Goal: Transaction & Acquisition: Obtain resource

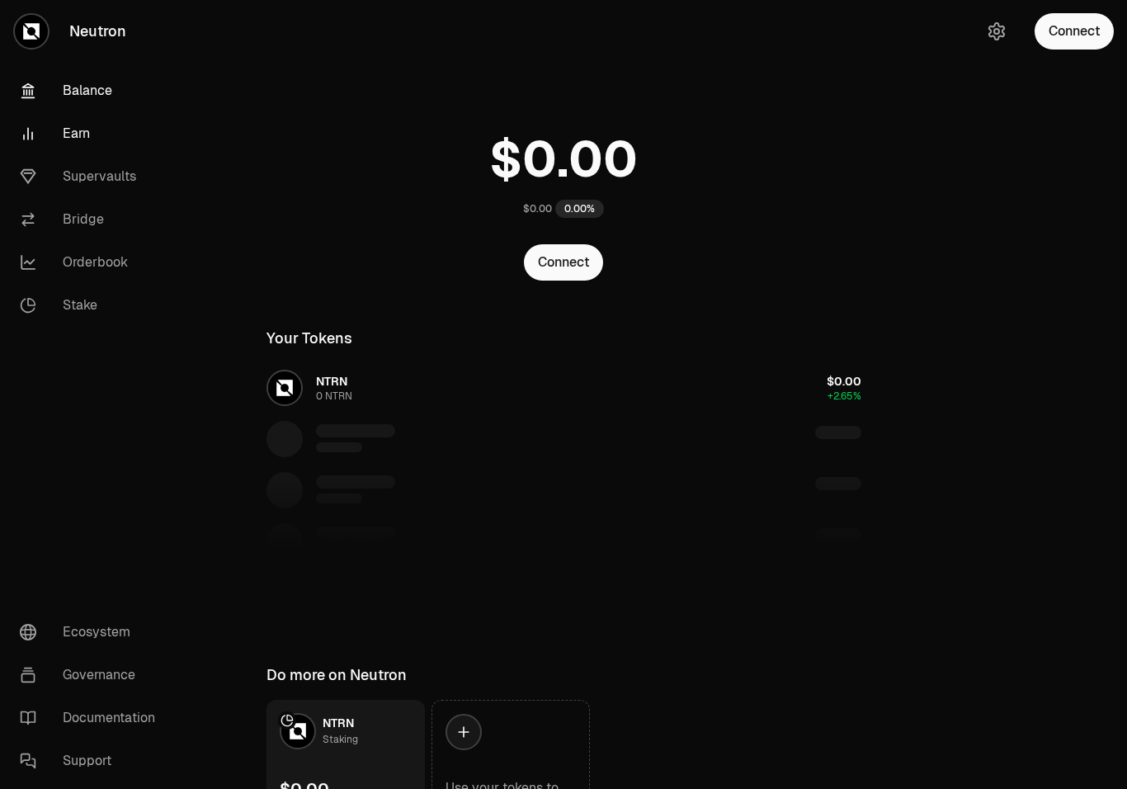
click at [77, 139] on link "Earn" at bounding box center [93, 133] width 172 height 43
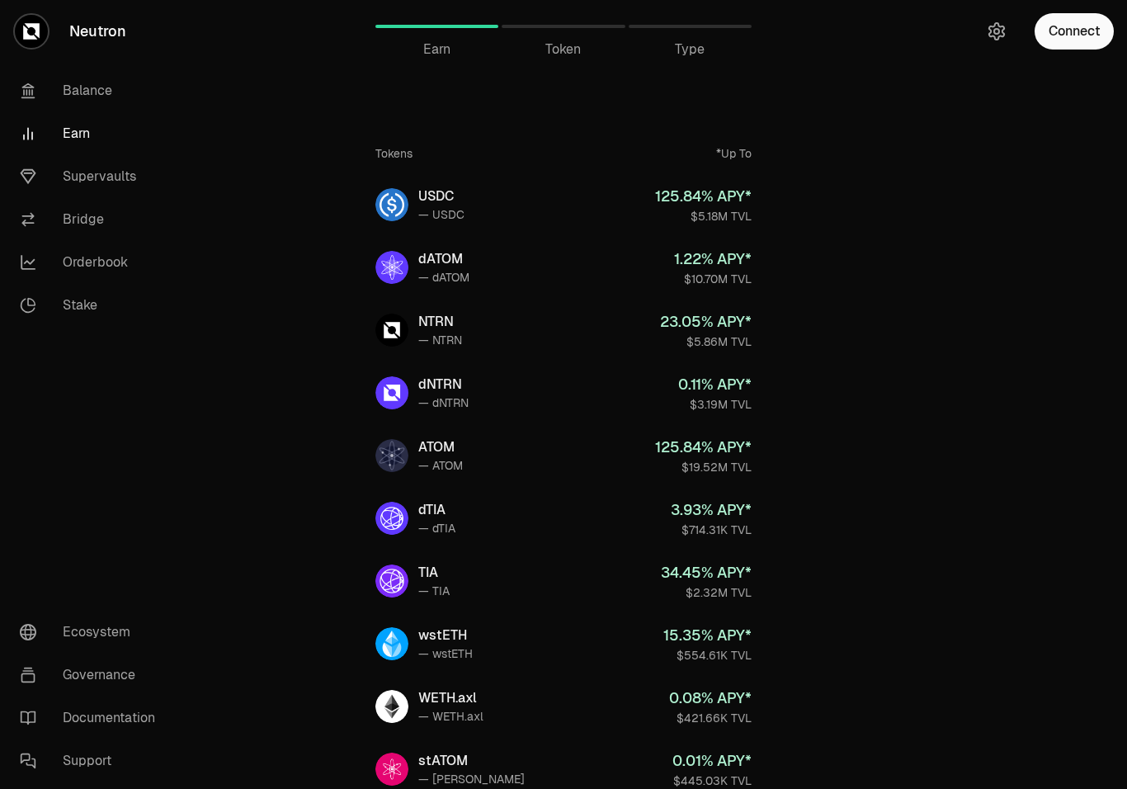
click at [574, 49] on span "Token" at bounding box center [562, 50] width 35 height 20
click at [567, 49] on span "Token" at bounding box center [562, 50] width 35 height 20
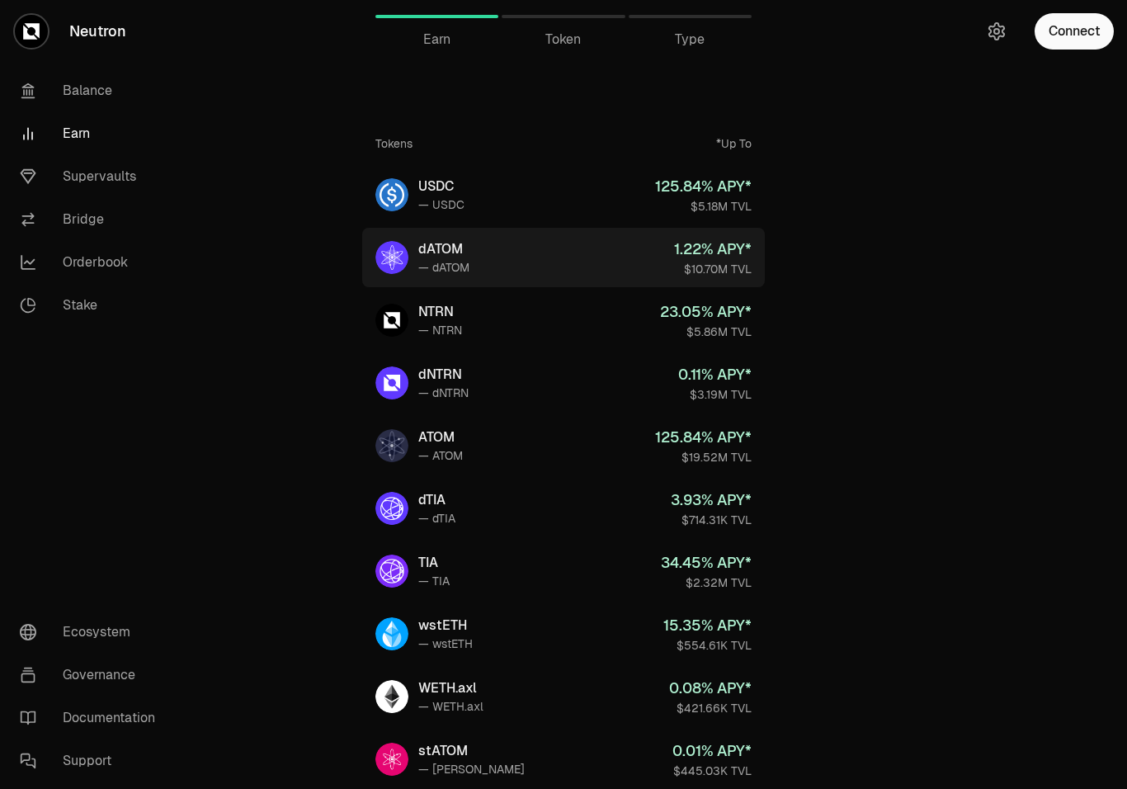
scroll to position [15, 0]
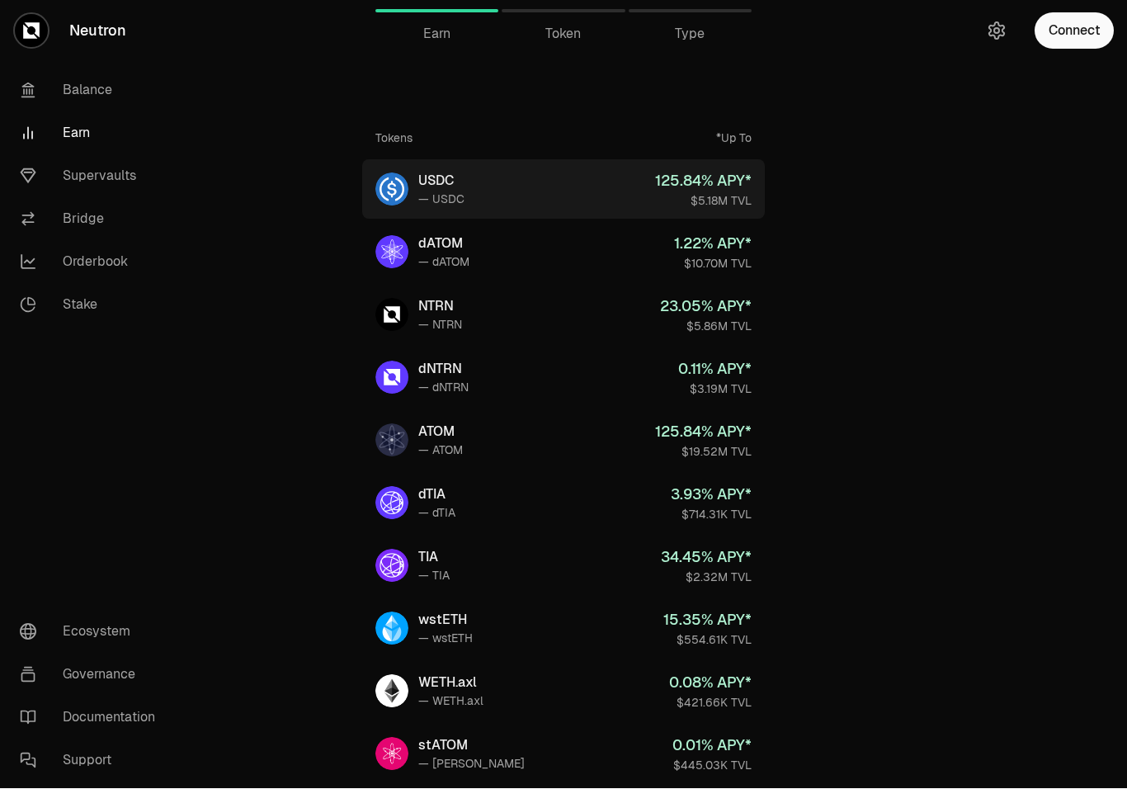
click at [440, 197] on div "— USDC" at bounding box center [441, 199] width 46 height 16
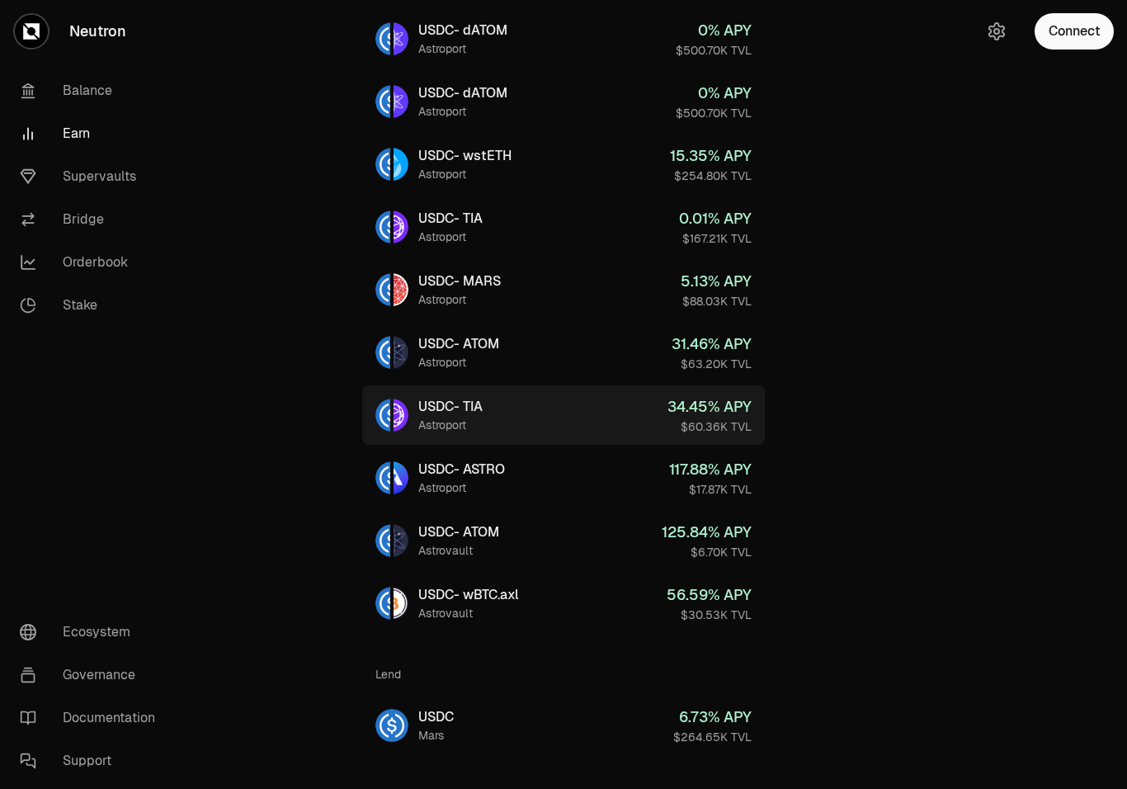
scroll to position [415, 0]
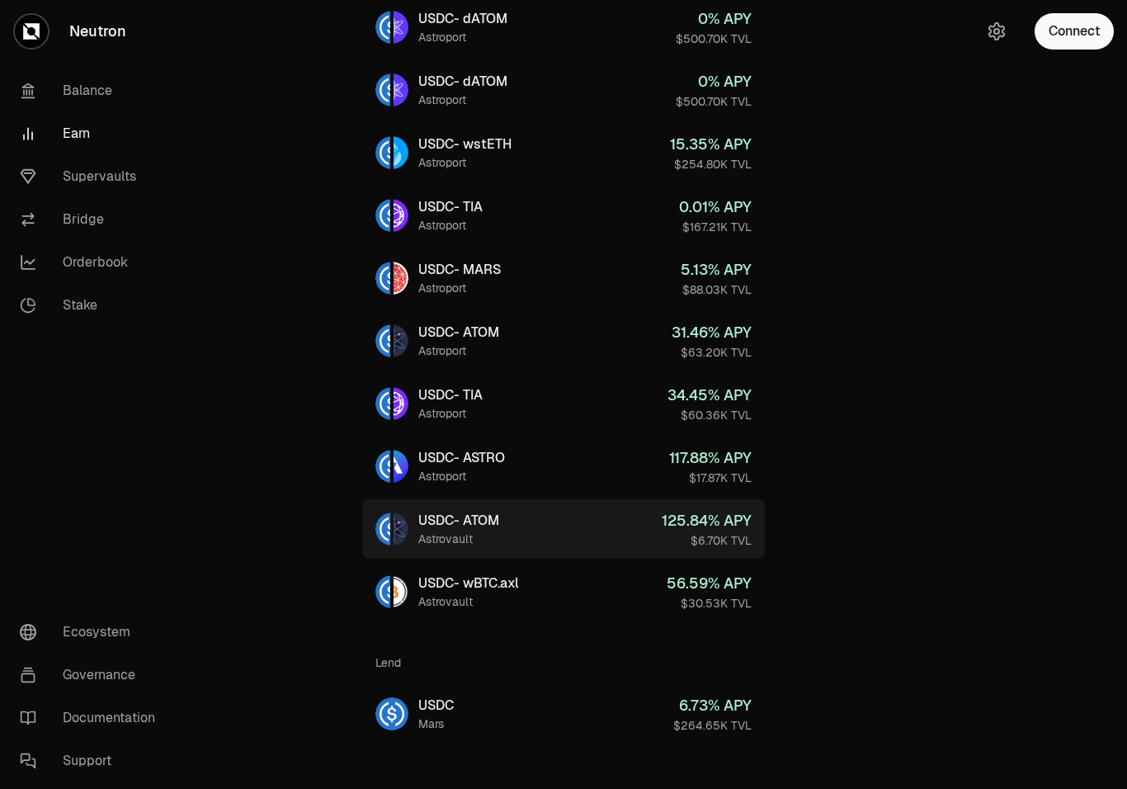
click at [499, 517] on div "USDC - ATOM" at bounding box center [458, 521] width 81 height 20
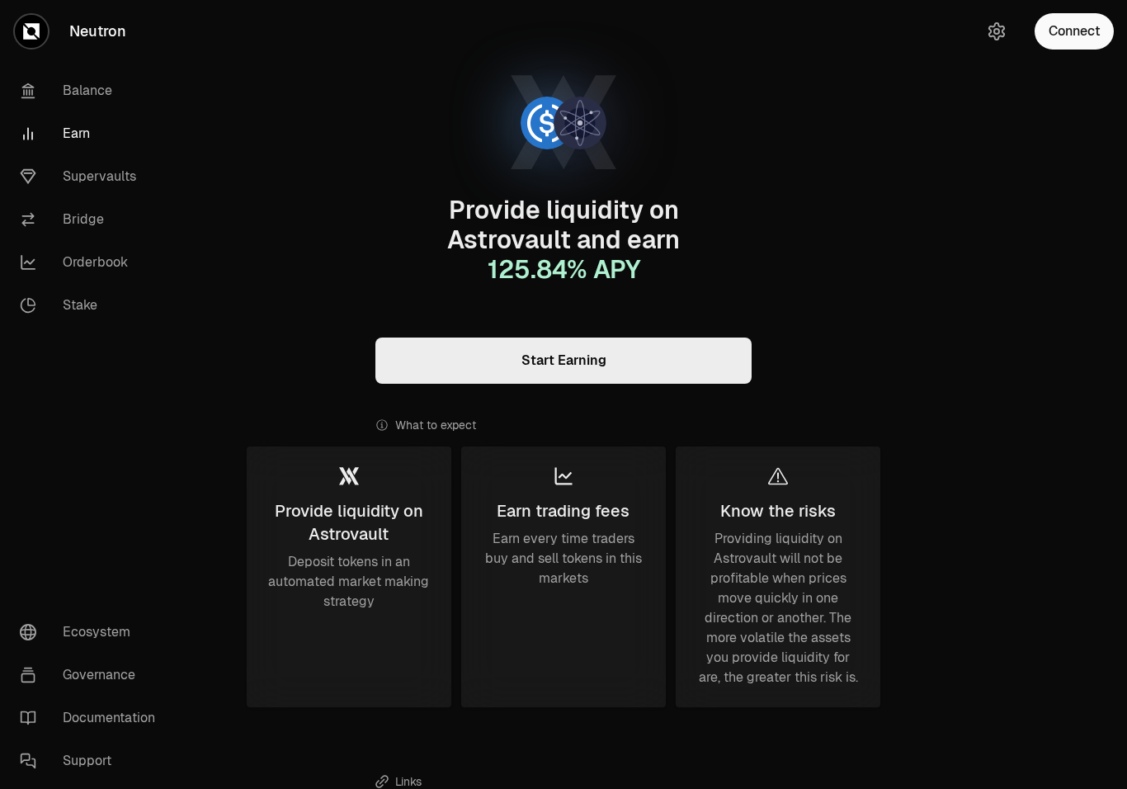
scroll to position [70, 0]
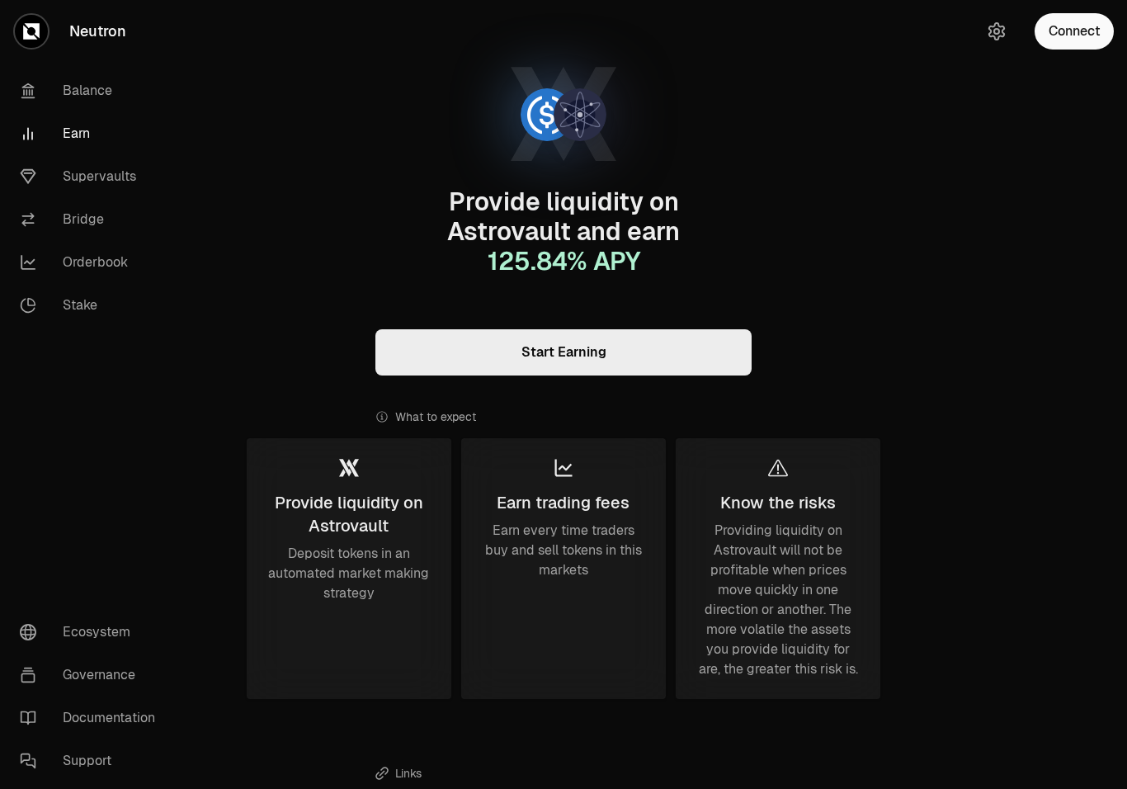
click at [538, 335] on link "Start Earning" at bounding box center [563, 352] width 376 height 46
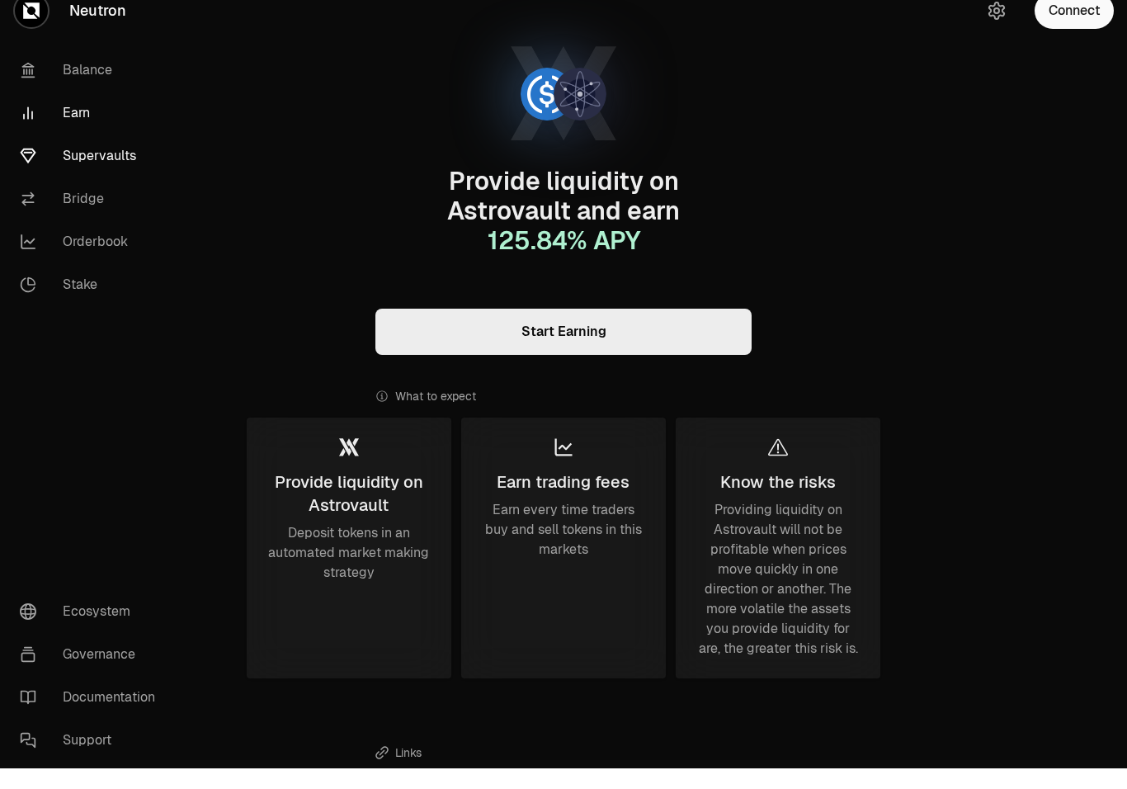
click at [104, 173] on link "Supervaults" at bounding box center [93, 176] width 172 height 43
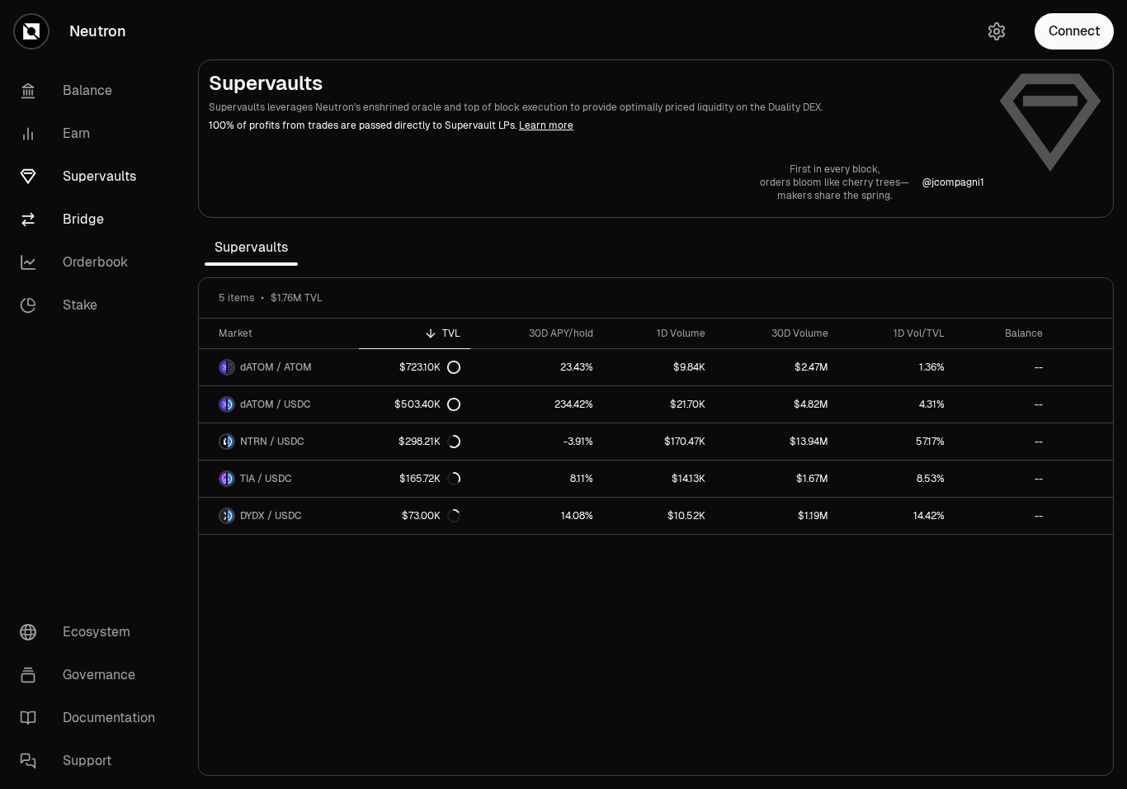
click at [70, 215] on link "Bridge" at bounding box center [93, 219] width 172 height 43
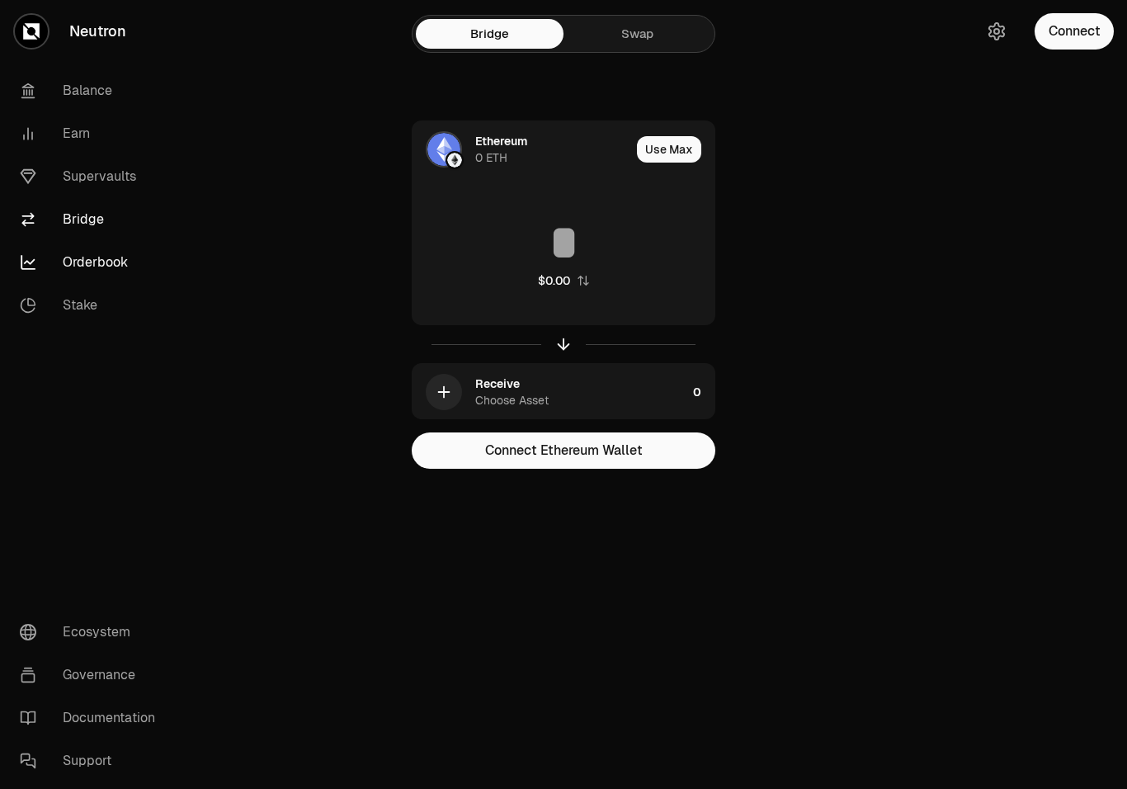
click at [79, 275] on link "Orderbook" at bounding box center [93, 262] width 172 height 43
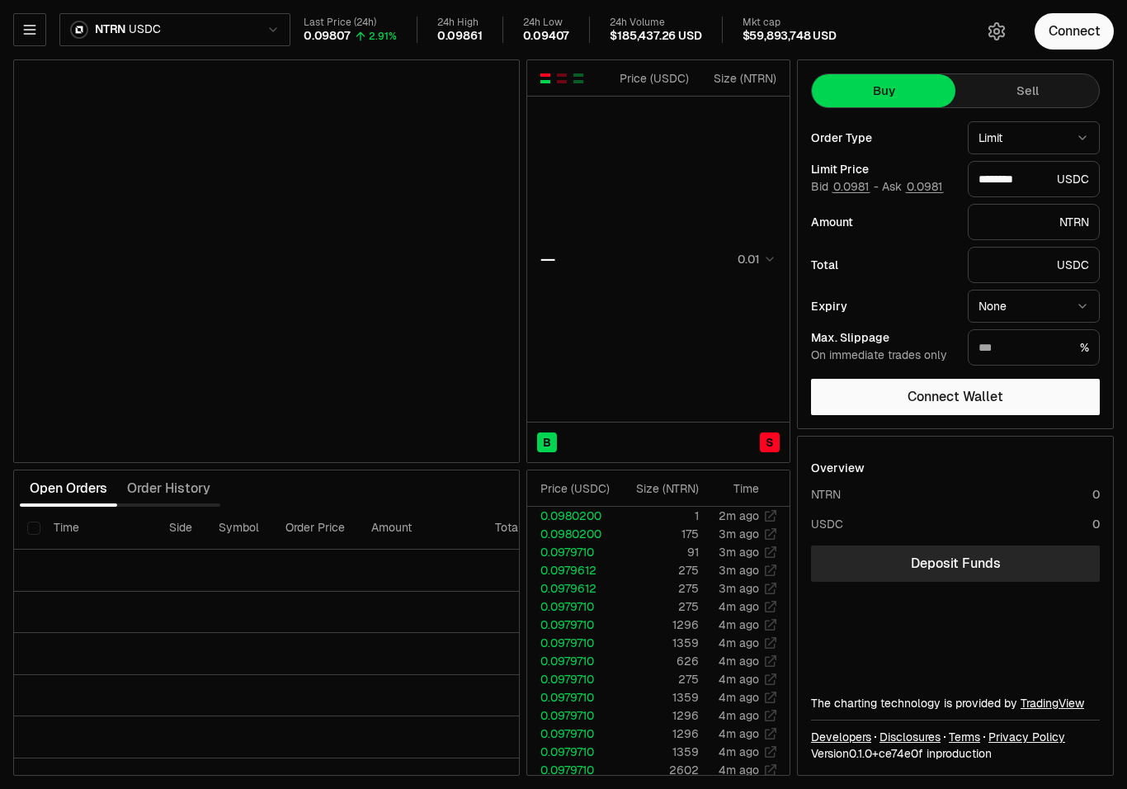
type input "********"
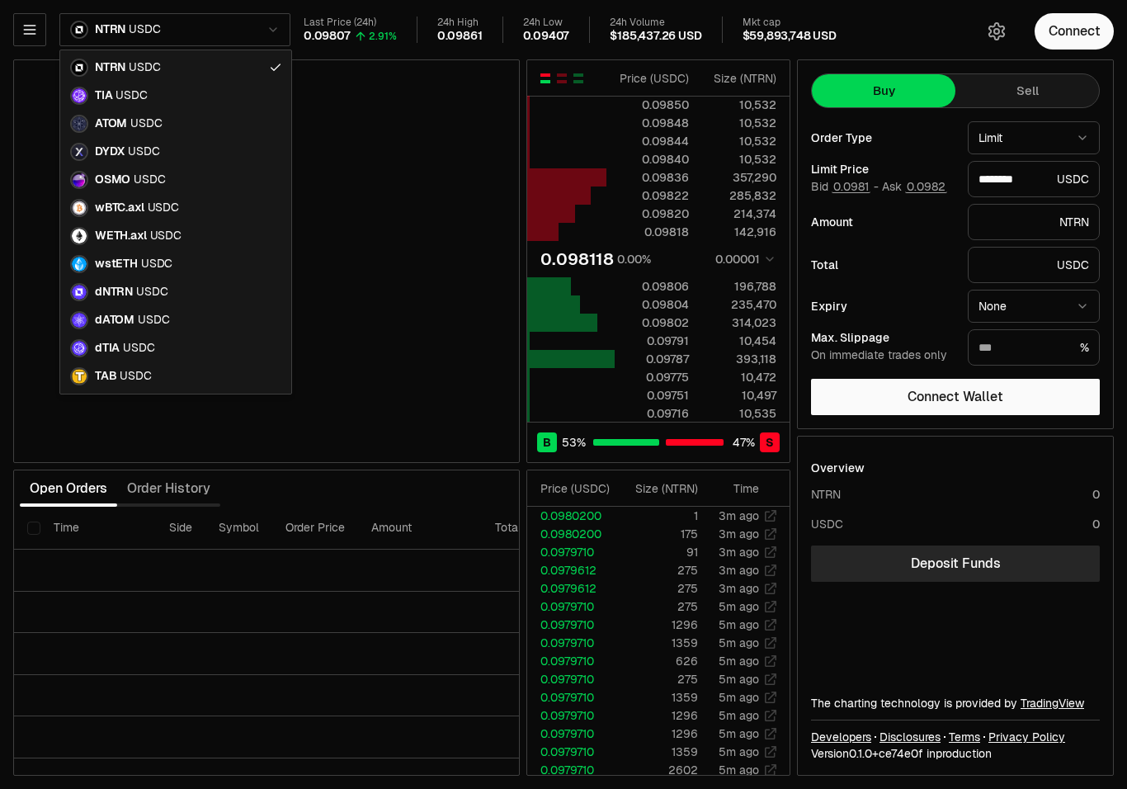
click at [284, 28] on html "Neutron Balance Earn Supervaults Bridge Orderbook Stake Ecosystem Governance Do…" at bounding box center [563, 394] width 1127 height 789
